Goal: Information Seeking & Learning: Learn about a topic

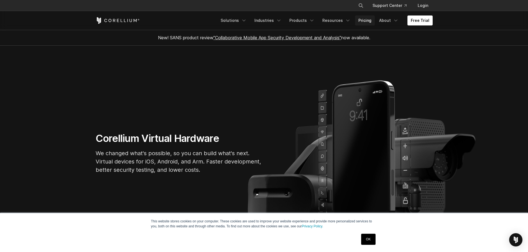
click at [371, 19] on link "Pricing" at bounding box center [365, 21] width 20 height 10
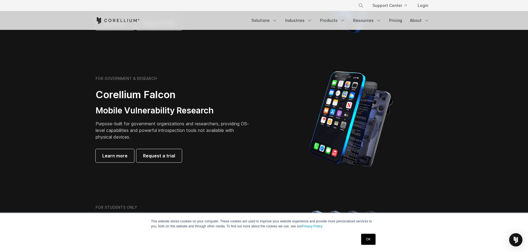
scroll to position [221, 0]
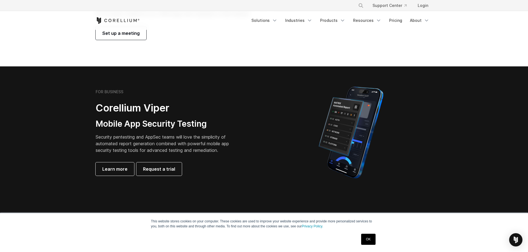
scroll to position [83, 0]
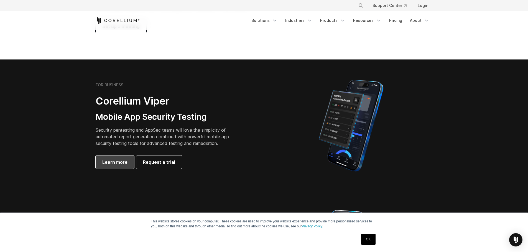
click at [120, 161] on span "Learn more" at bounding box center [114, 162] width 25 height 7
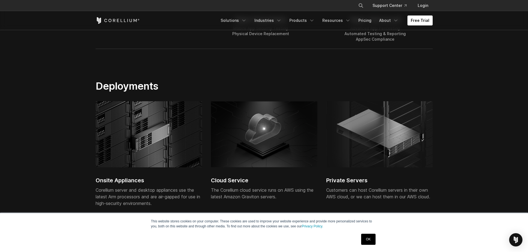
scroll to position [1277, 0]
